Goal: Transaction & Acquisition: Purchase product/service

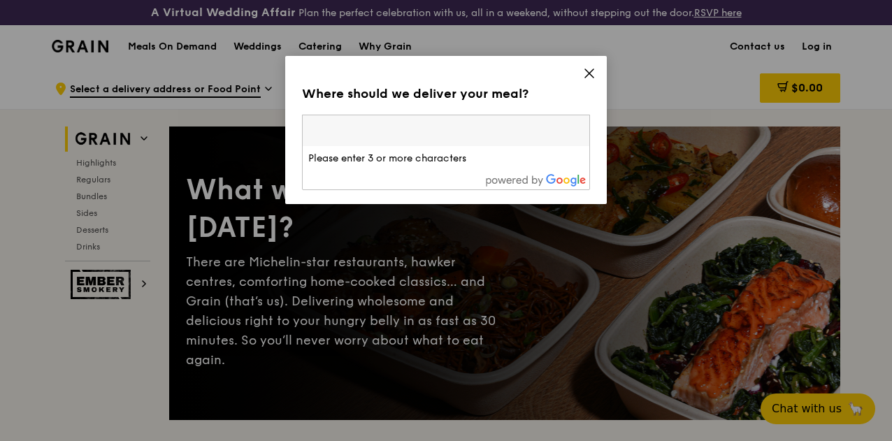
click at [588, 74] on icon at bounding box center [589, 73] width 8 height 8
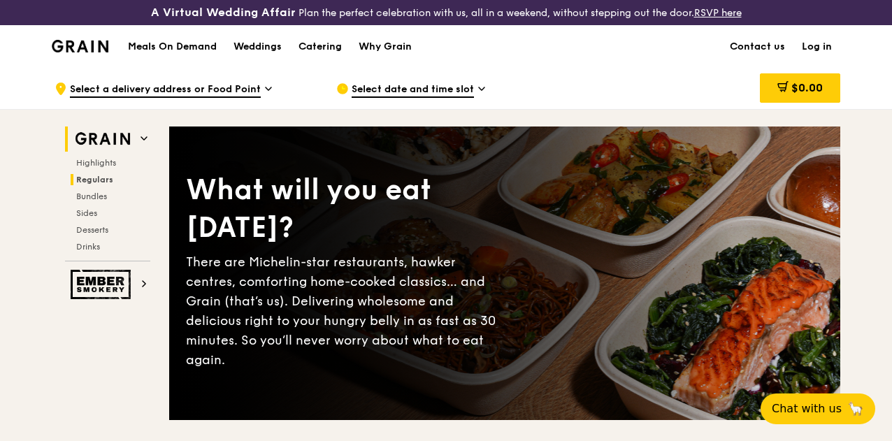
click at [100, 185] on span "Regulars" at bounding box center [94, 180] width 37 height 10
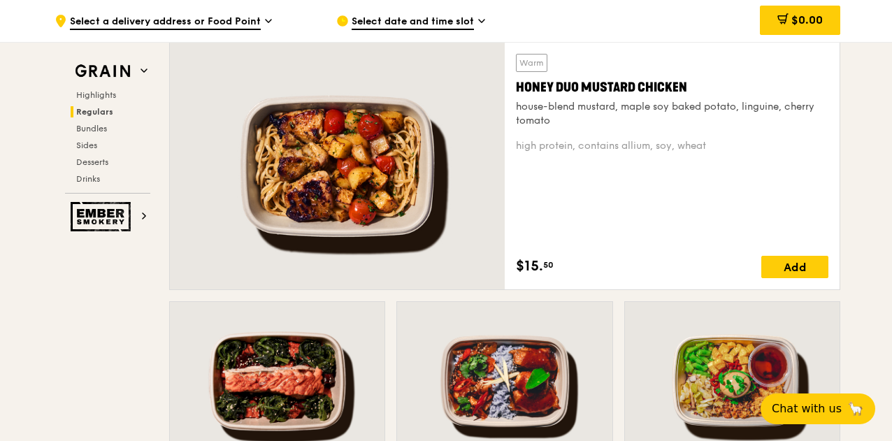
scroll to position [1026, 0]
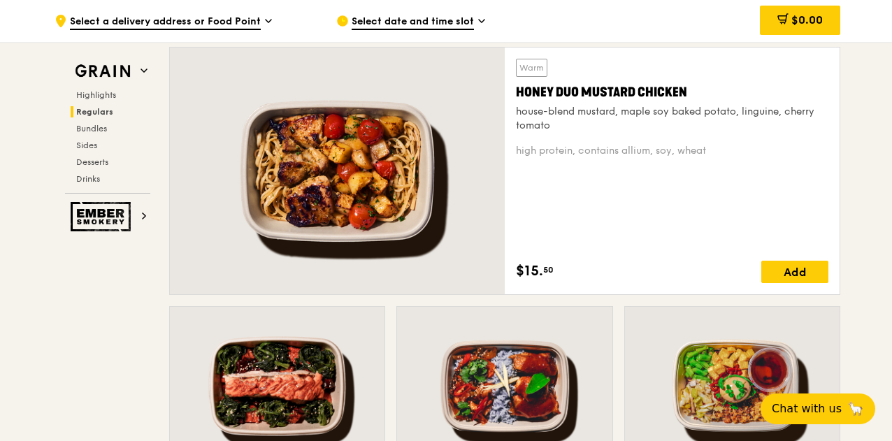
drag, startPoint x: 708, startPoint y: 100, endPoint x: 549, endPoint y: 93, distance: 158.8
click at [549, 93] on div "Warm Honey Duo Mustard Chicken house-blend mustard, maple soy baked potato, lin…" at bounding box center [672, 96] width 312 height 74
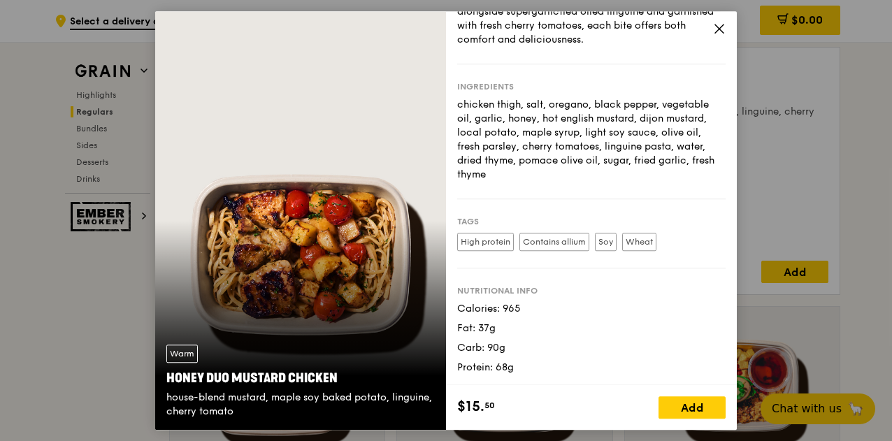
scroll to position [94, 0]
click at [718, 29] on icon at bounding box center [719, 28] width 8 height 8
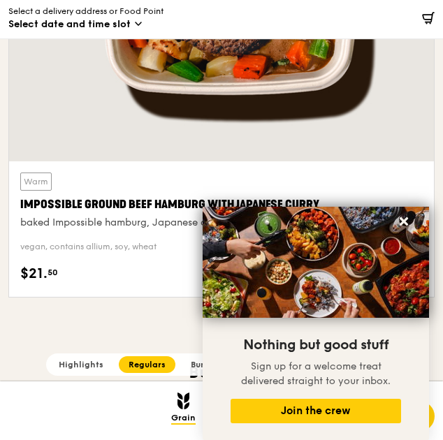
scroll to position [4456, 0]
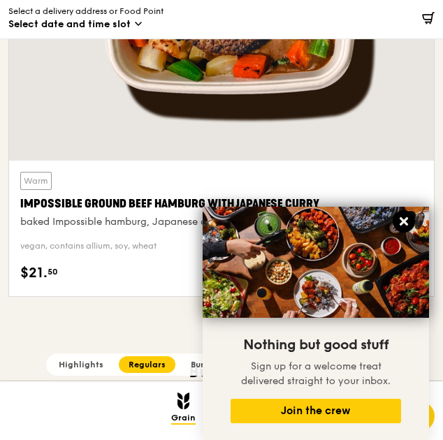
click at [402, 220] on icon at bounding box center [404, 221] width 8 height 8
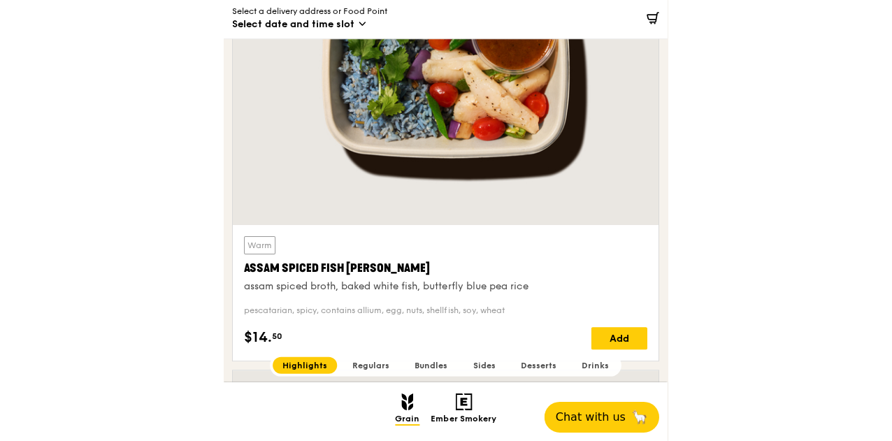
scroll to position [466, 0]
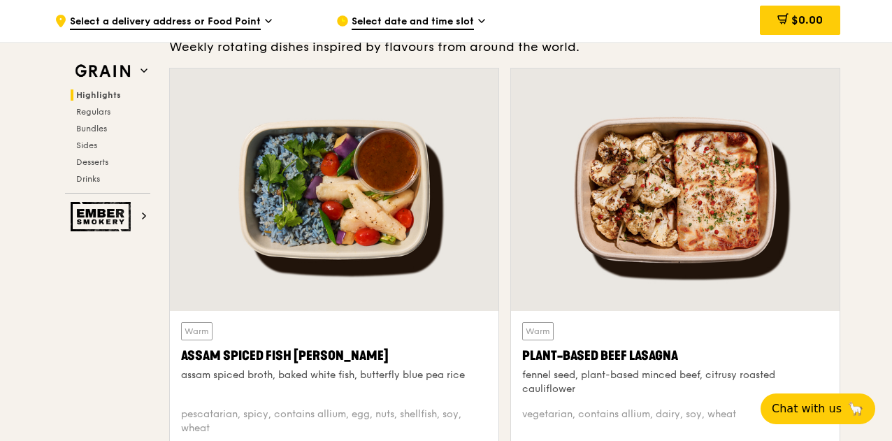
click at [238, 16] on span "Select a delivery address or Food Point" at bounding box center [165, 22] width 191 height 15
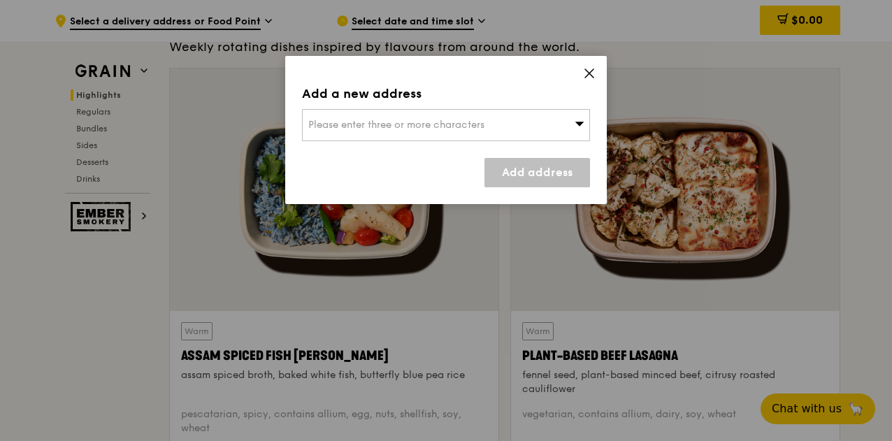
click at [356, 124] on span "Please enter three or more characters" at bounding box center [396, 125] width 176 height 12
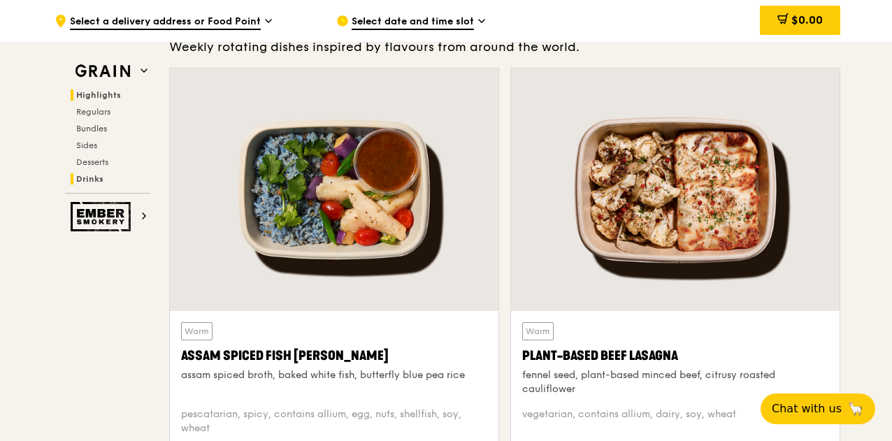
click at [90, 174] on span "Drinks" at bounding box center [89, 179] width 27 height 10
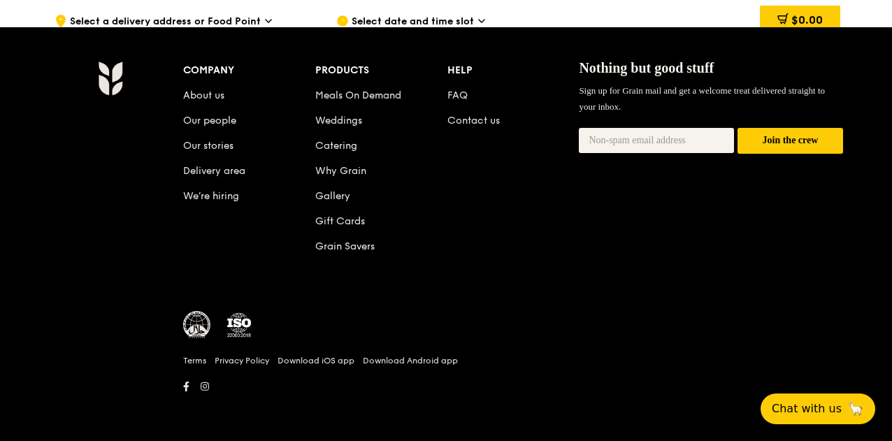
scroll to position [6019, 0]
